Goal: Download file/media

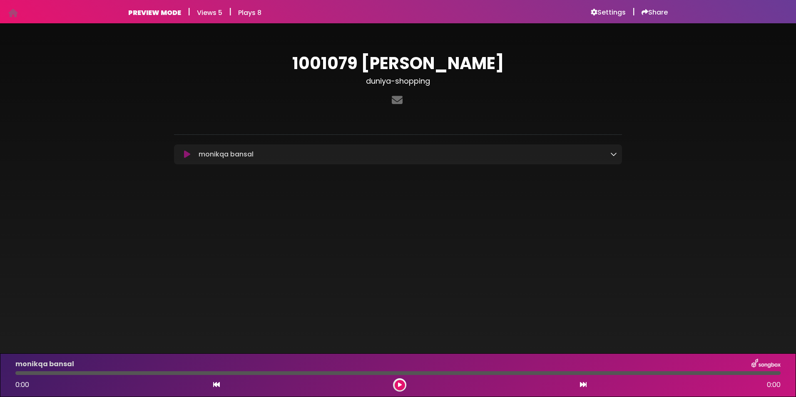
click at [182, 155] on button at bounding box center [187, 154] width 16 height 8
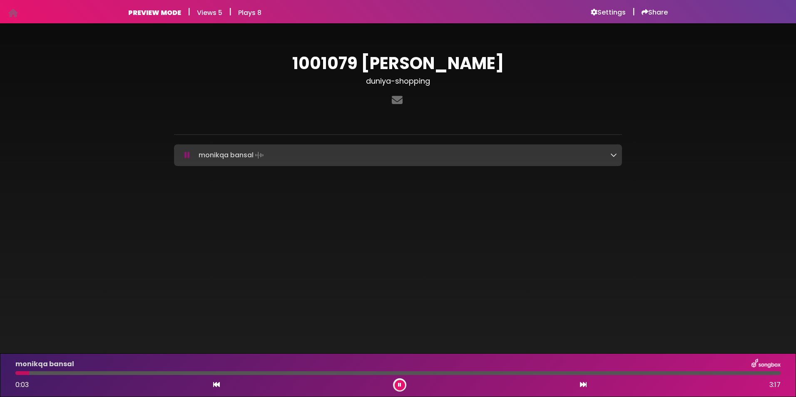
click at [67, 373] on div at bounding box center [397, 373] width 765 height 4
click at [104, 372] on div at bounding box center [397, 373] width 765 height 4
click at [131, 372] on div at bounding box center [397, 373] width 765 height 4
click at [191, 371] on div at bounding box center [397, 373] width 765 height 4
click at [612, 154] on icon at bounding box center [613, 154] width 7 height 7
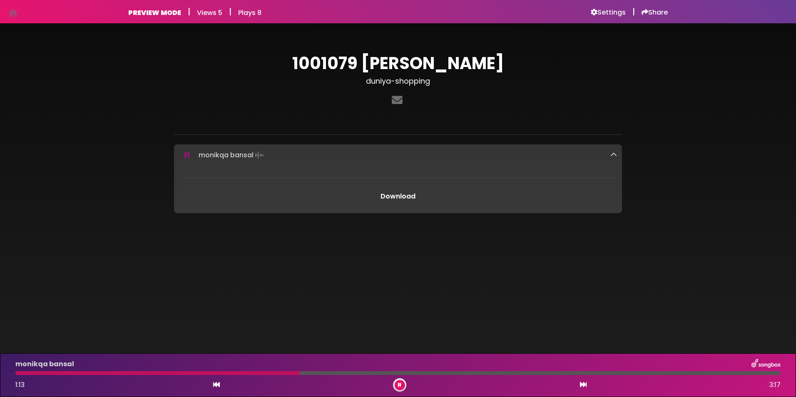
click at [394, 197] on link "Download" at bounding box center [398, 196] width 438 height 23
click at [474, 280] on body "Your Private Link [URL][DOMAIN_NAME] Copy Link PREVIEW MODE | Views 5 | Plays 8…" at bounding box center [398, 198] width 796 height 397
click at [400, 382] on icon at bounding box center [399, 384] width 3 height 5
